Goal: Use online tool/utility: Use online tool/utility

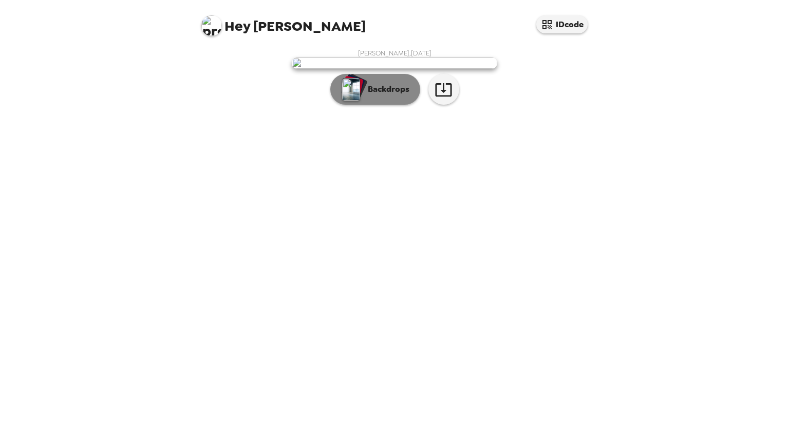
click at [391, 105] on button "Backdrops" at bounding box center [375, 89] width 90 height 31
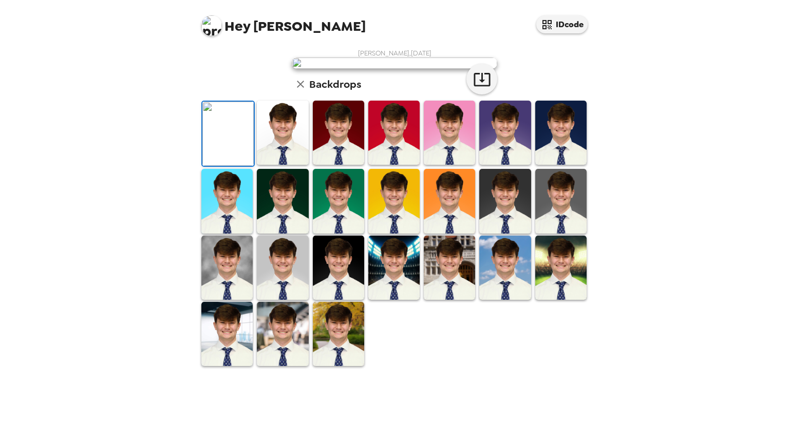
scroll to position [125, 0]
click at [345, 300] on img at bounding box center [338, 268] width 51 height 64
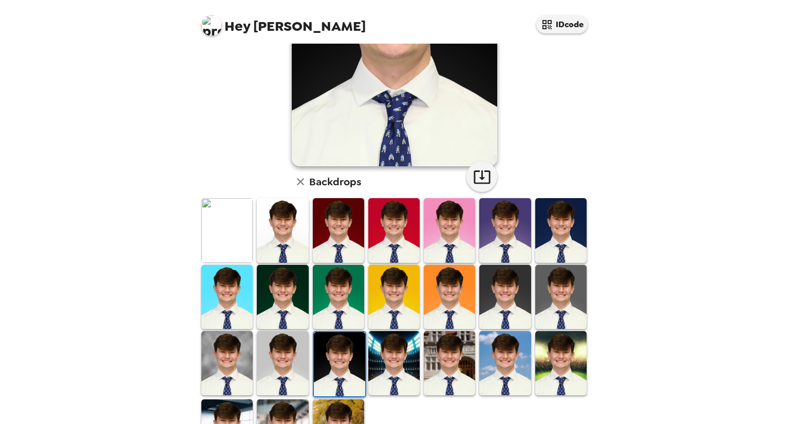
scroll to position [144, 0]
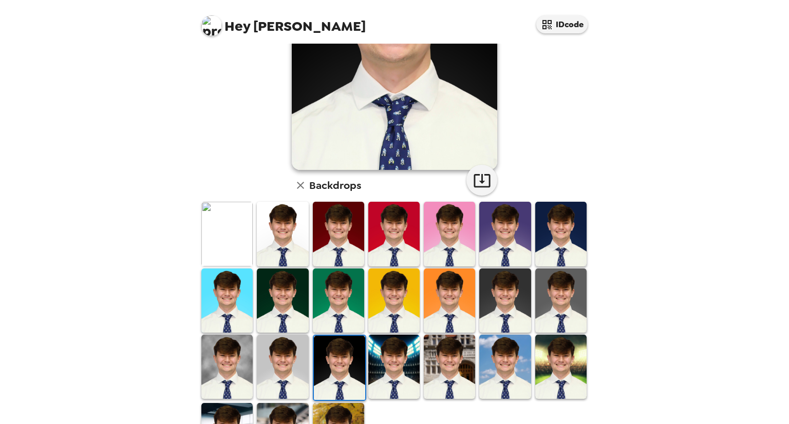
click at [552, 237] on img at bounding box center [560, 234] width 51 height 64
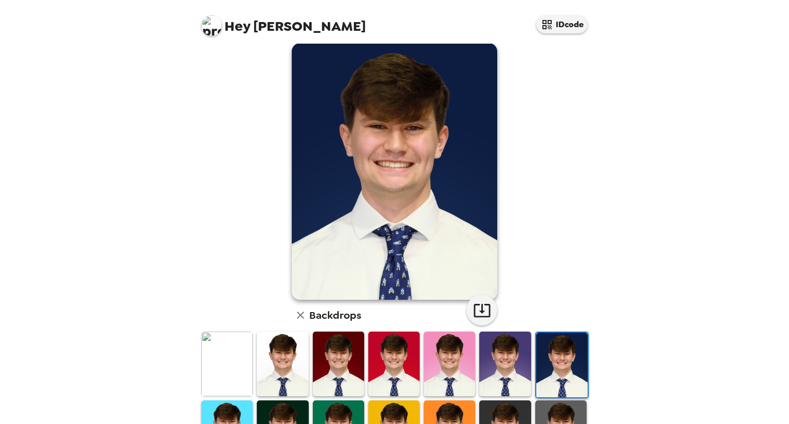
scroll to position [0, 0]
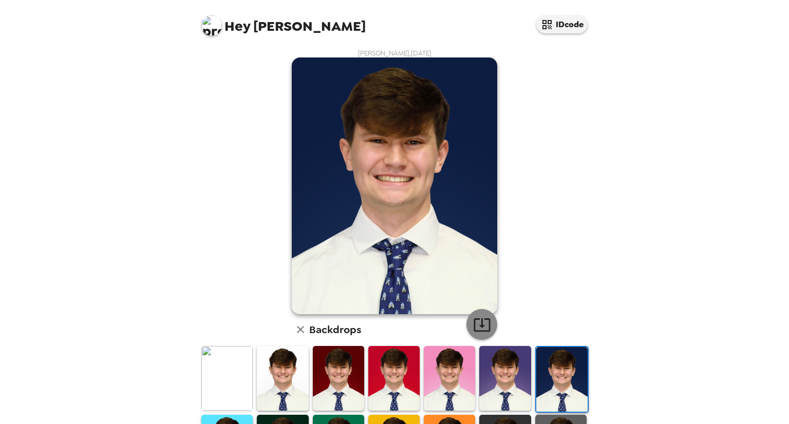
click at [473, 334] on button "button" at bounding box center [481, 324] width 31 height 31
